Goal: Understand process/instructions: Learn how to perform a task or action

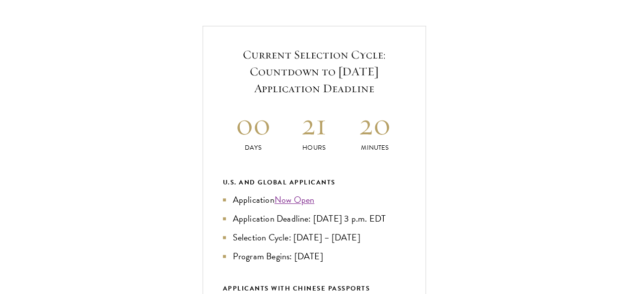
scroll to position [349, 0]
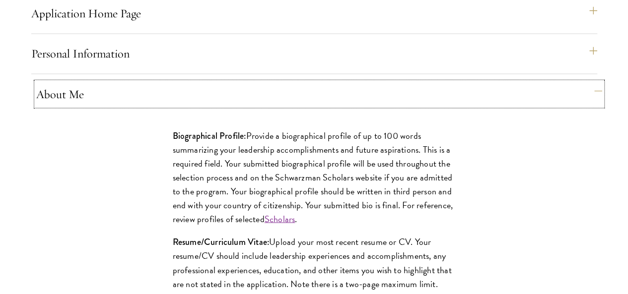
scroll to position [872, 0]
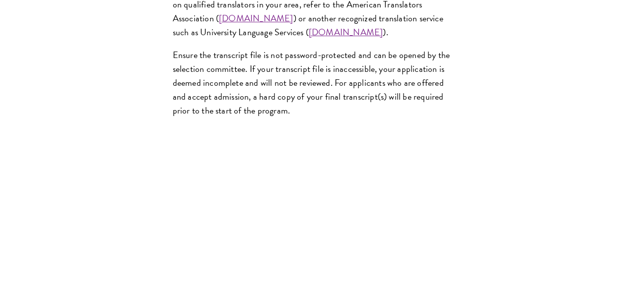
scroll to position [1762, 0]
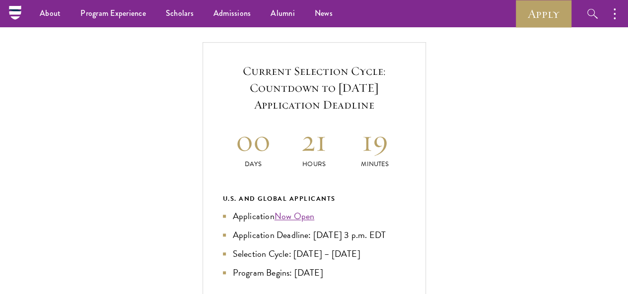
scroll to position [331, 0]
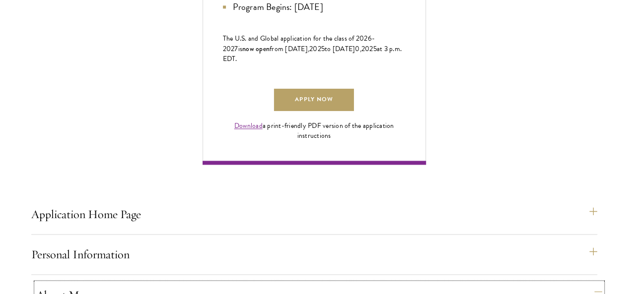
scroll to position [668, 0]
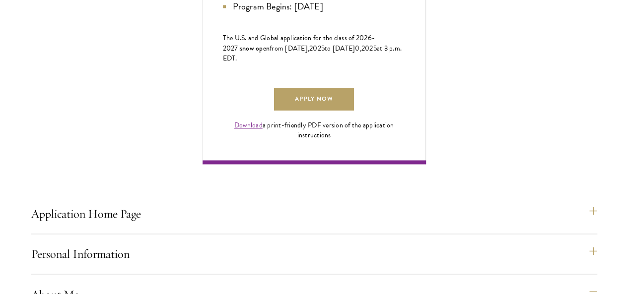
drag, startPoint x: 153, startPoint y: 136, endPoint x: 172, endPoint y: 230, distance: 96.8
copy p "Provide a link to your one-minute video introduction. Refer to the instructions…"
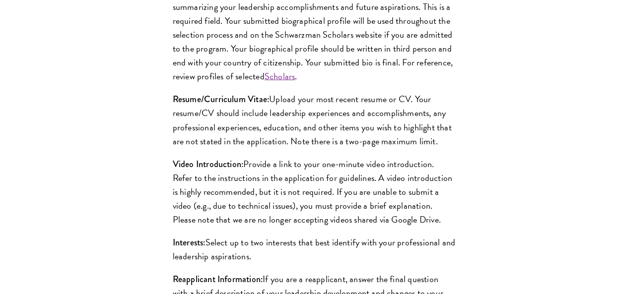
scroll to position [1039, 0]
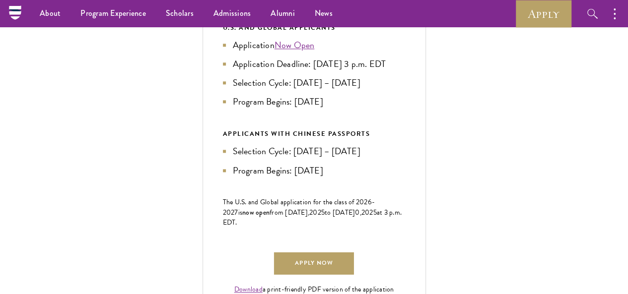
scroll to position [482, 0]
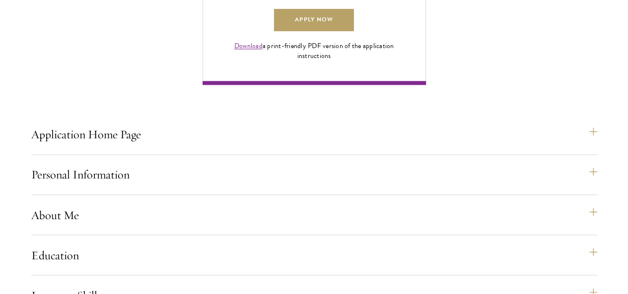
scroll to position [748, 0]
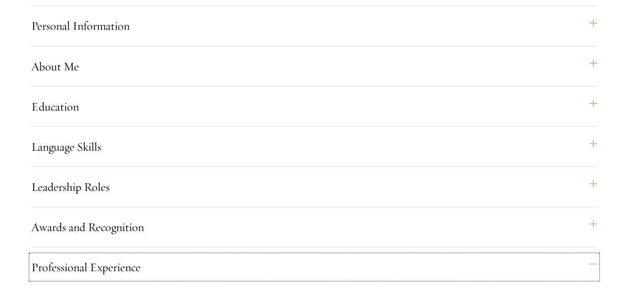
scroll to position [897, 0]
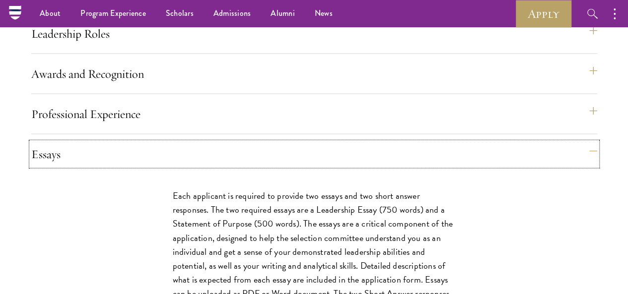
scroll to position [1048, 0]
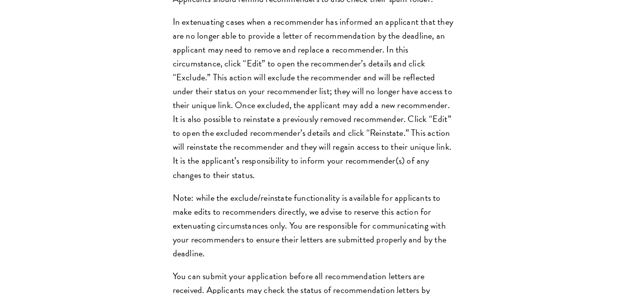
scroll to position [1506, 0]
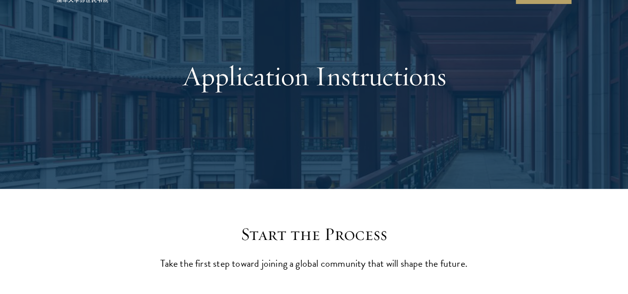
scroll to position [0, 0]
